Goal: Task Accomplishment & Management: Use online tool/utility

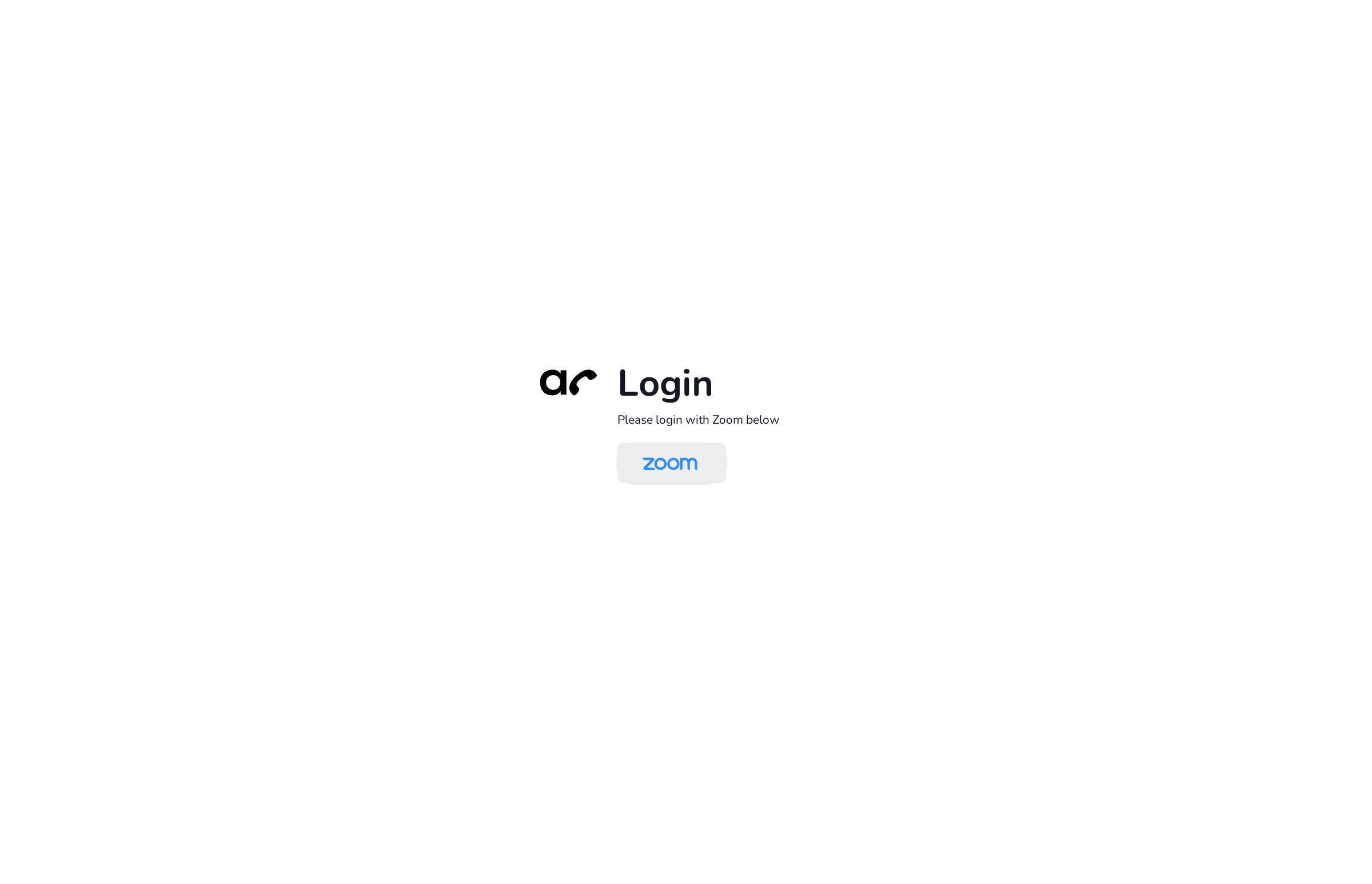
click at [676, 465] on img at bounding box center [670, 464] width 79 height 37
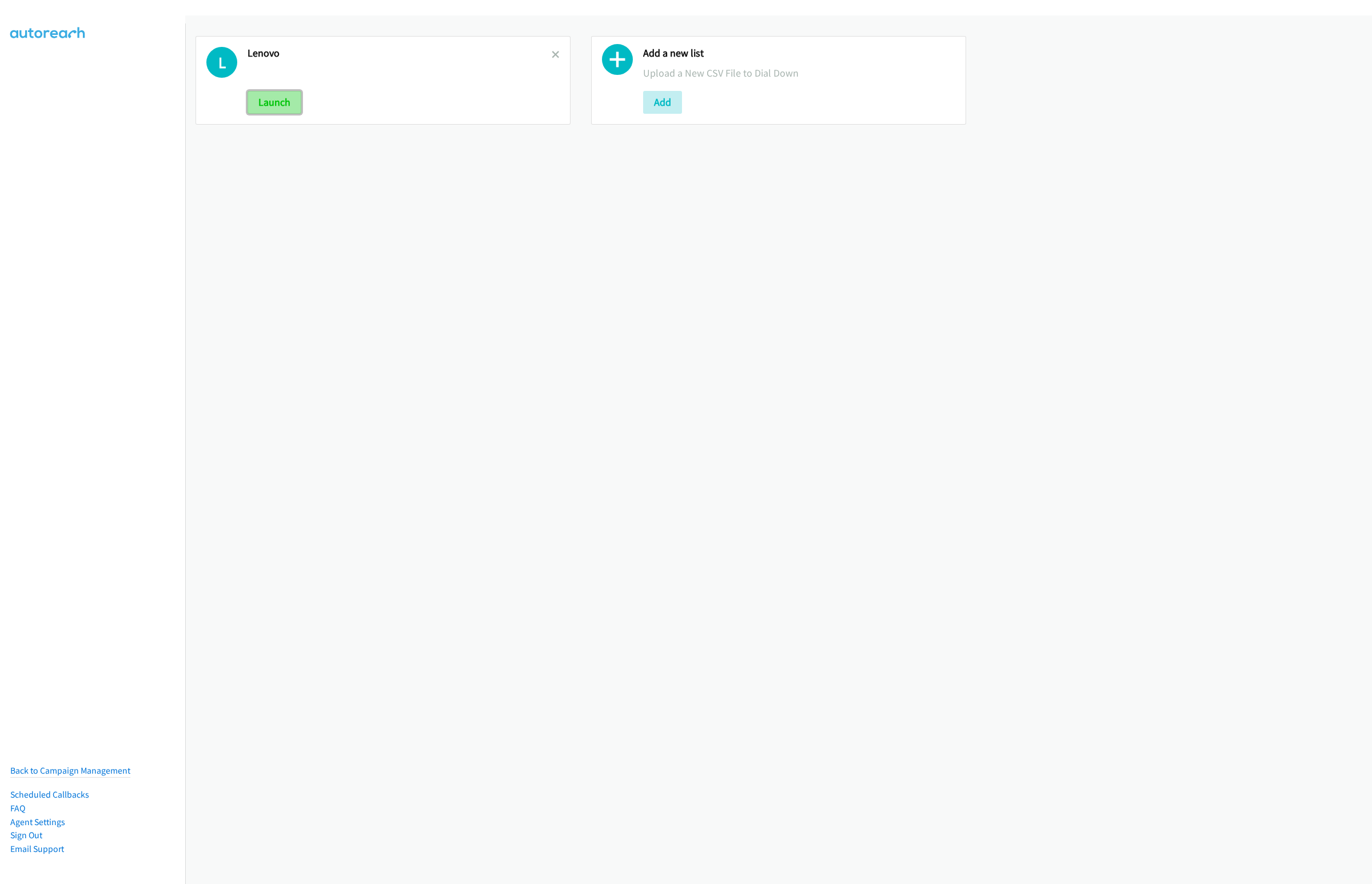
click at [259, 103] on button "Launch" at bounding box center [274, 102] width 54 height 23
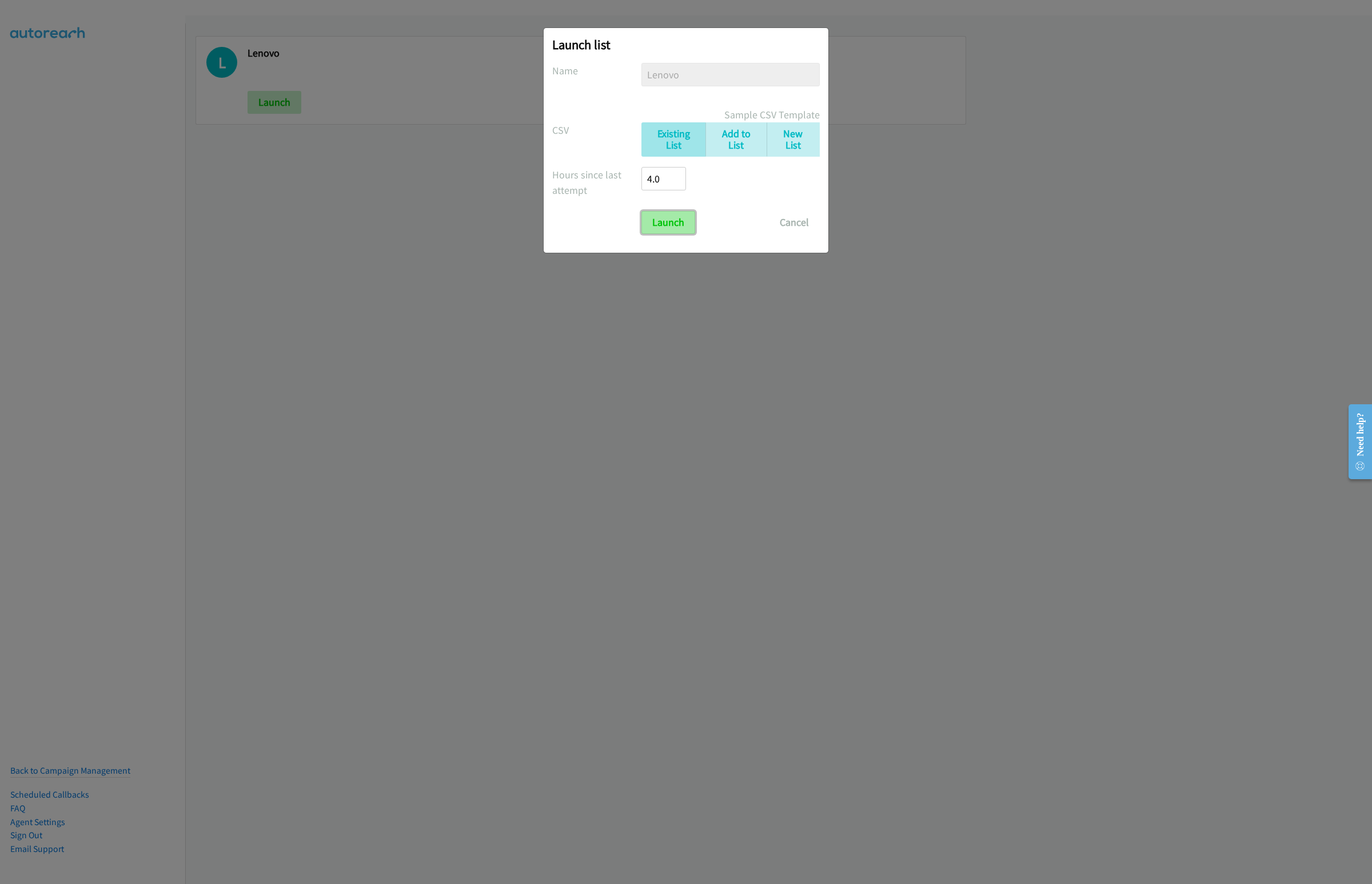
click at [670, 231] on input "Launch" at bounding box center [668, 222] width 54 height 23
